Goal: Transaction & Acquisition: Purchase product/service

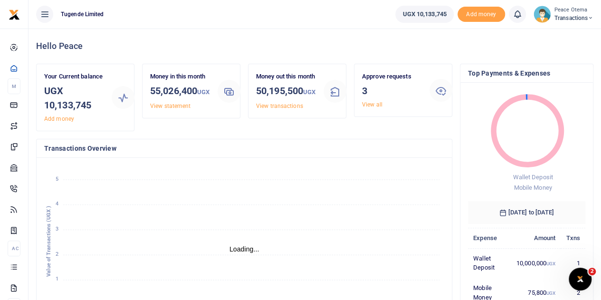
click at [590, 18] on icon at bounding box center [591, 18] width 6 height 7
click at [550, 36] on link "Switch accounts" at bounding box center [557, 34] width 75 height 13
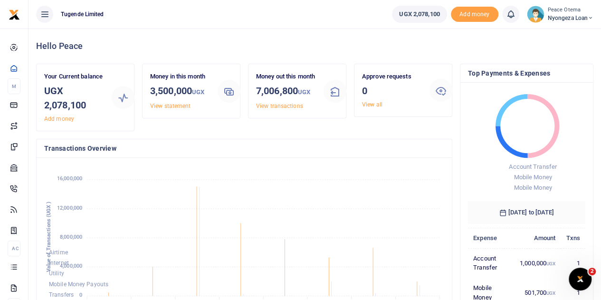
click at [591, 15] on icon at bounding box center [591, 18] width 6 height 7
click at [559, 32] on link "Switch accounts" at bounding box center [557, 34] width 75 height 13
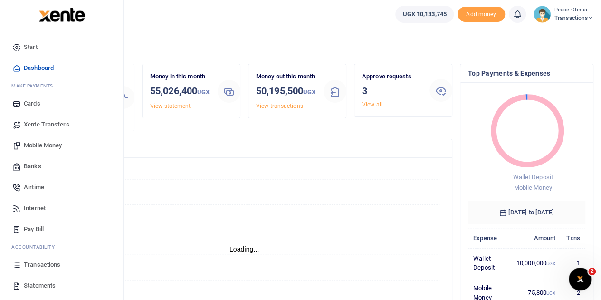
click at [48, 126] on span "Xente Transfers" at bounding box center [47, 125] width 46 height 10
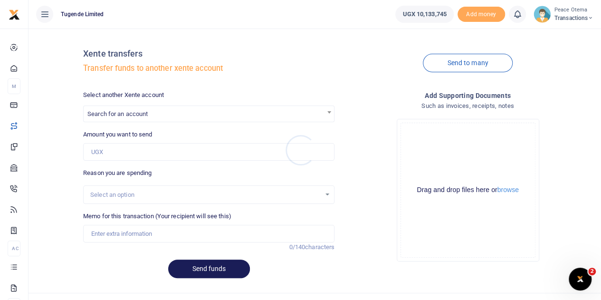
click at [141, 115] on div at bounding box center [300, 150] width 601 height 300
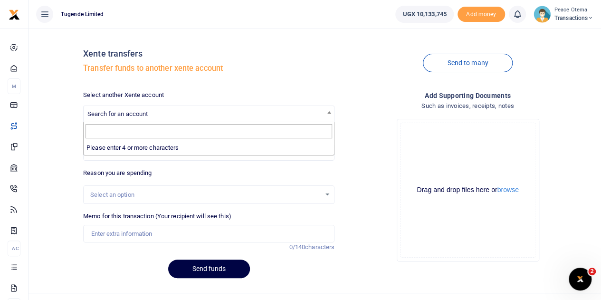
click at [141, 115] on span "Search for an account" at bounding box center [117, 113] width 60 height 7
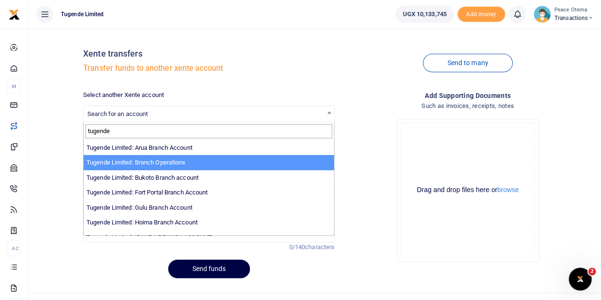
type input "tugende"
select select "4024"
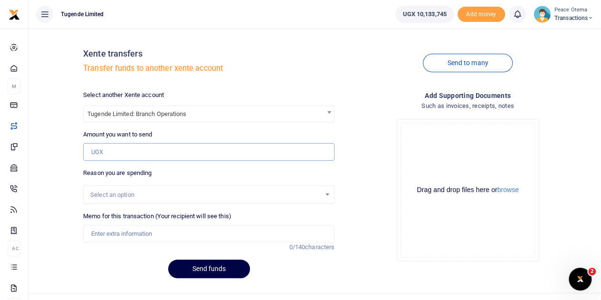
click at [115, 155] on input "Amount you want to send" at bounding box center [209, 152] width 252 height 18
type input "5,000,000"
click at [107, 232] on input "Memo for this transaction (Your recipient will see this)" at bounding box center [209, 234] width 252 height 18
type input "Transfer to Branch Operations Account"
click at [203, 266] on button "Send funds" at bounding box center [209, 269] width 82 height 19
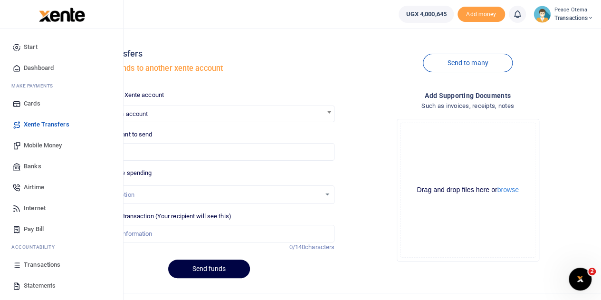
click at [36, 268] on span "Transactions" at bounding box center [42, 265] width 37 height 10
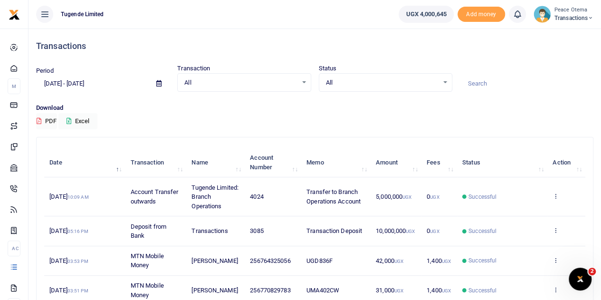
click at [475, 81] on input at bounding box center [527, 84] width 134 height 16
paste input "UGD836F"
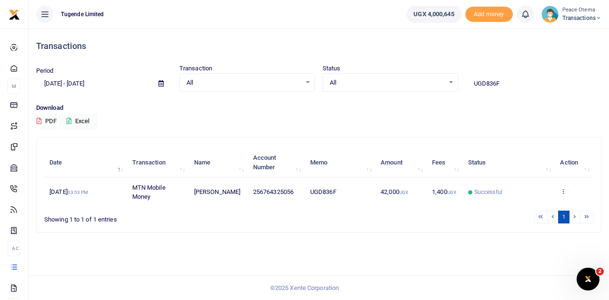
type input "UGD836F"
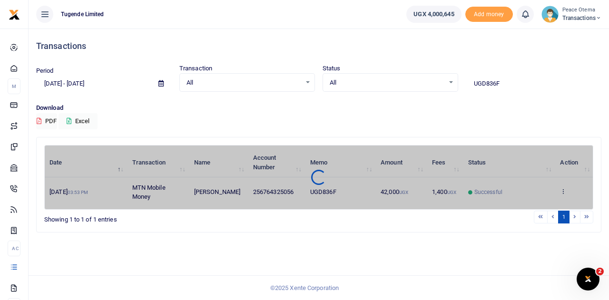
click at [561, 191] on div "Date Transaction Name Account Number Memo Amount Fees Status Action 27th Aug 20…" at bounding box center [318, 177] width 549 height 65
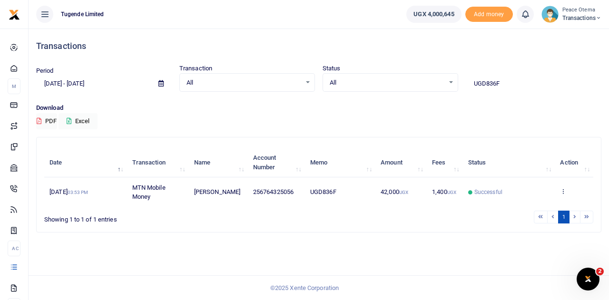
click at [561, 191] on icon at bounding box center [563, 191] width 6 height 7
click at [550, 203] on link "View details" at bounding box center [555, 207] width 75 height 13
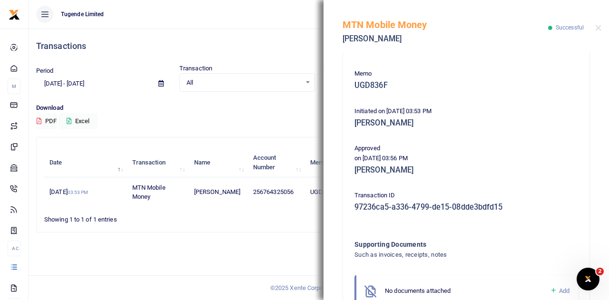
scroll to position [205, 0]
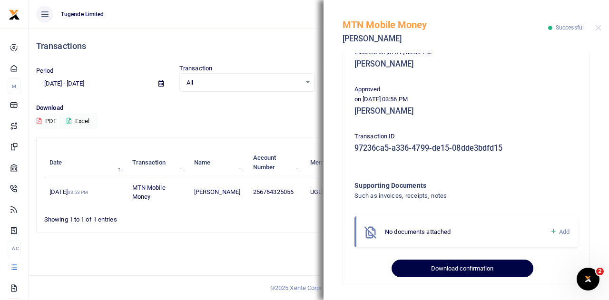
click at [438, 273] on button "Download confirmation" at bounding box center [461, 269] width 141 height 18
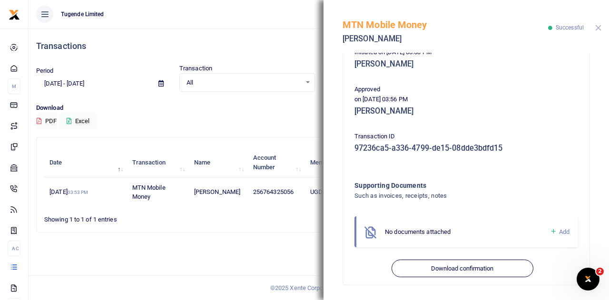
click at [598, 28] on button "Close" at bounding box center [598, 28] width 6 height 6
